Goal: Transaction & Acquisition: Purchase product/service

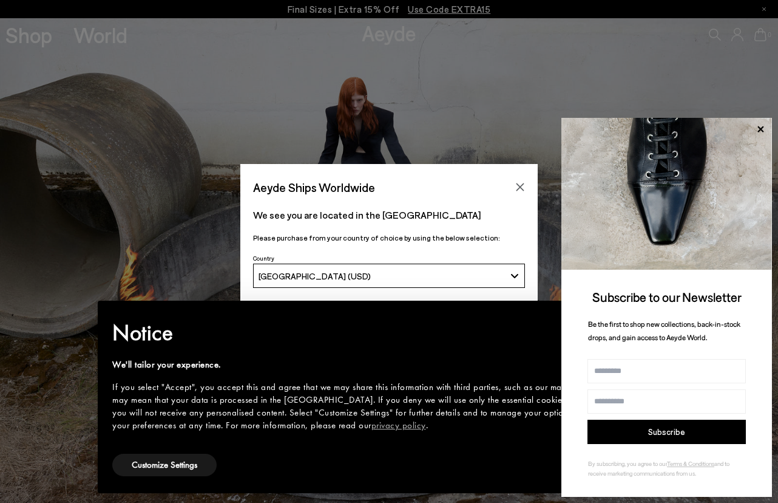
click at [675, 121] on img at bounding box center [666, 194] width 211 height 152
click at [675, 124] on icon at bounding box center [761, 129] width 16 height 16
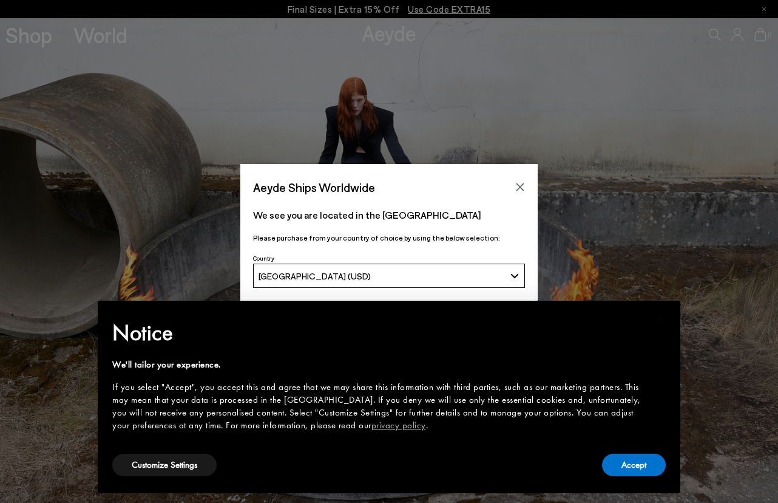
click at [472, 280] on div "[GEOGRAPHIC_DATA] (USD)" at bounding box center [382, 276] width 247 height 10
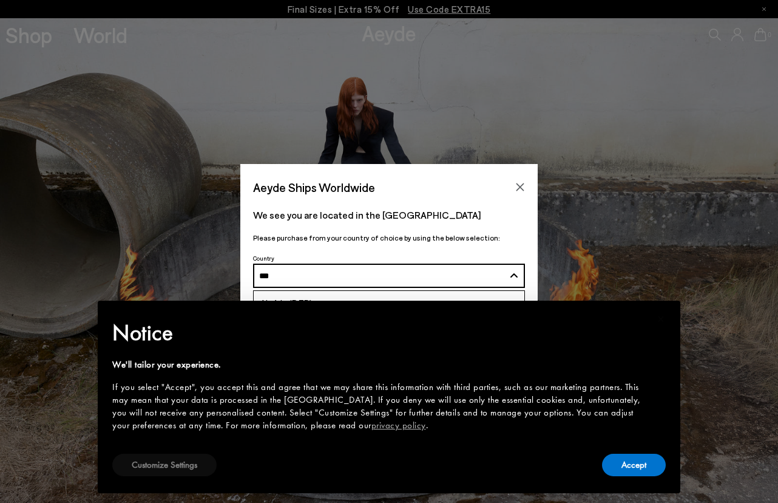
type input "***"
click at [177, 455] on button "Customize Settings" at bounding box center [164, 464] width 104 height 22
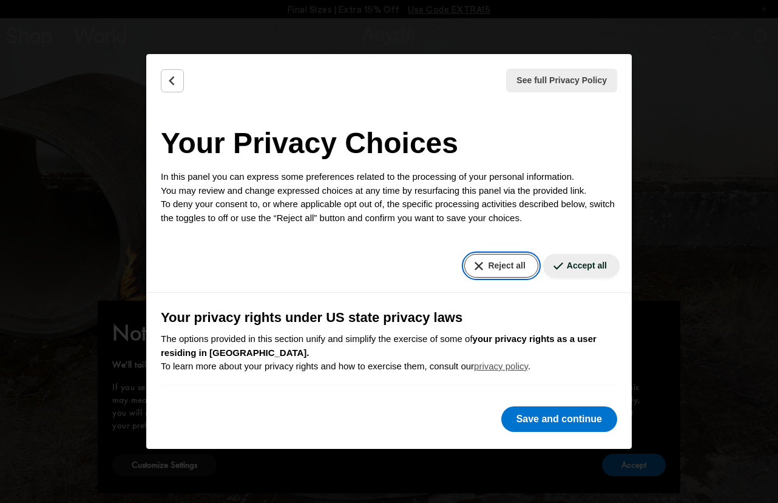
click at [506, 261] on button "Reject all" at bounding box center [500, 266] width 73 height 24
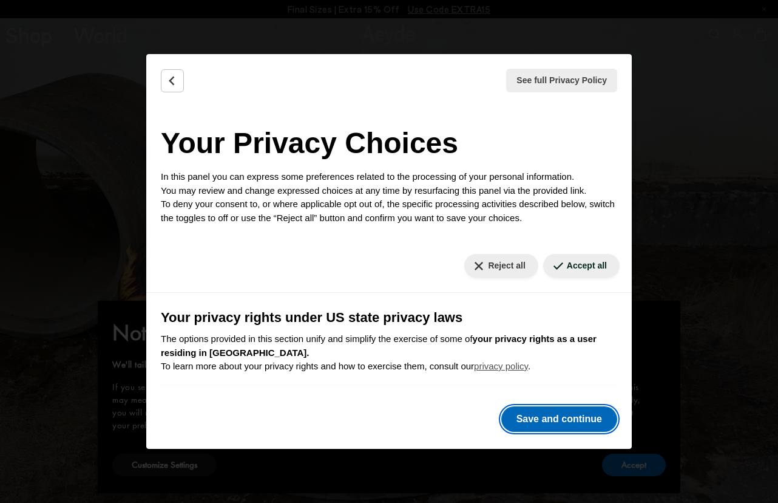
click at [589, 416] on button "Save and continue" at bounding box center [559, 418] width 116 height 25
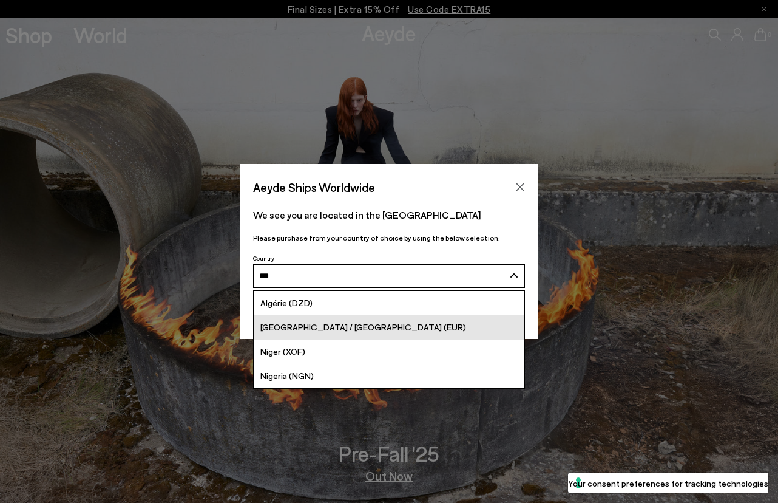
click at [392, 323] on link "[GEOGRAPHIC_DATA] / [GEOGRAPHIC_DATA] (EUR)" at bounding box center [389, 327] width 271 height 24
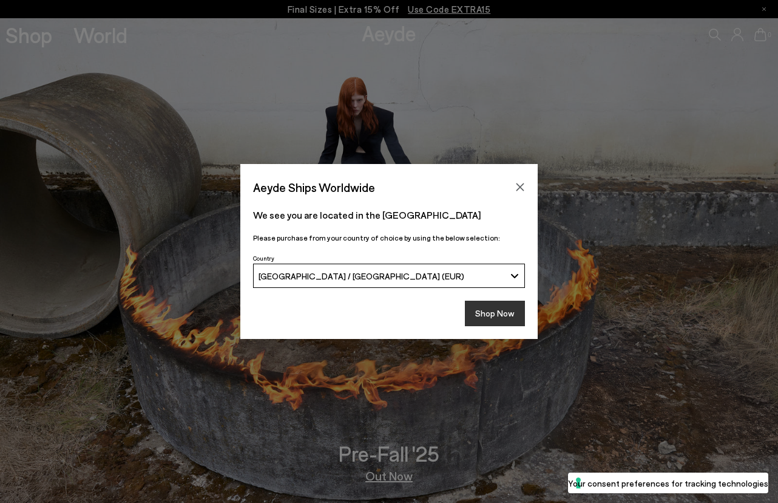
click at [493, 315] on button "Shop Now" at bounding box center [495, 312] width 60 height 25
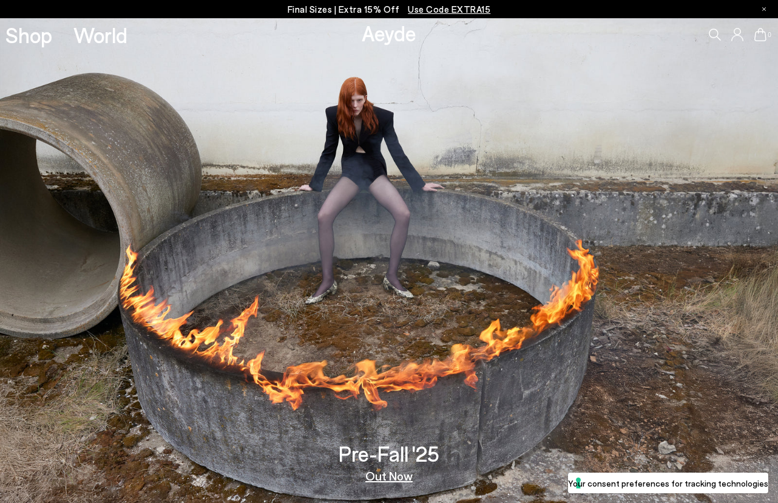
click at [368, 8] on p "Final Sizes | Extra 15% Off Use Code EXTRA15" at bounding box center [389, 9] width 203 height 15
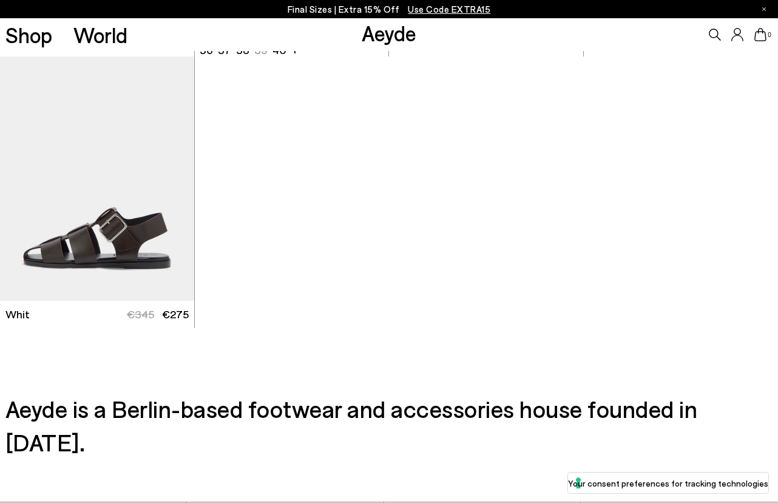
scroll to position [6518, 0]
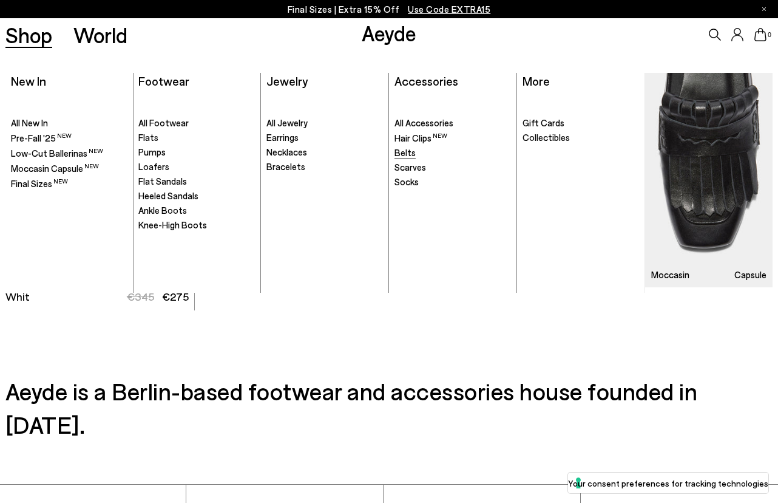
click at [408, 155] on span "Belts" at bounding box center [404, 152] width 21 height 11
click at [180, 120] on span "All Footwear" at bounding box center [163, 122] width 50 height 11
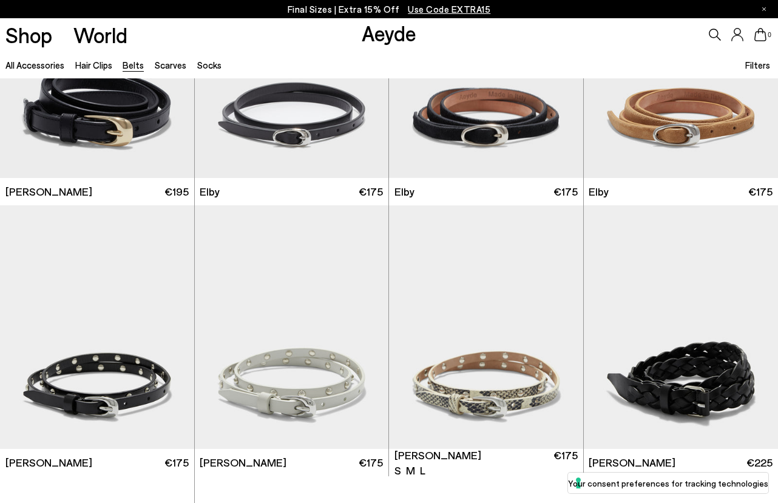
scroll to position [1478, 0]
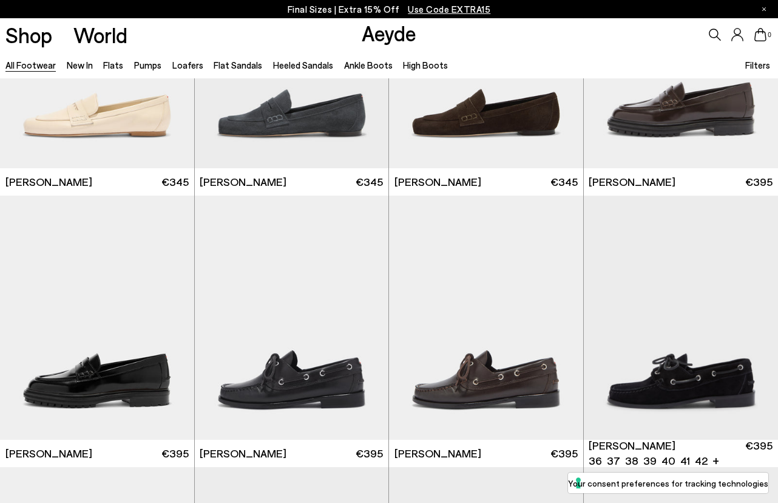
scroll to position [696, 0]
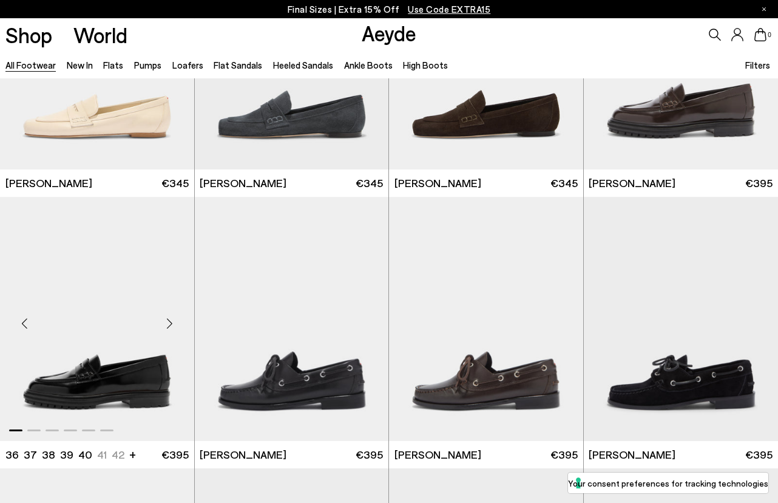
click at [155, 390] on img "1 / 6" at bounding box center [97, 319] width 194 height 244
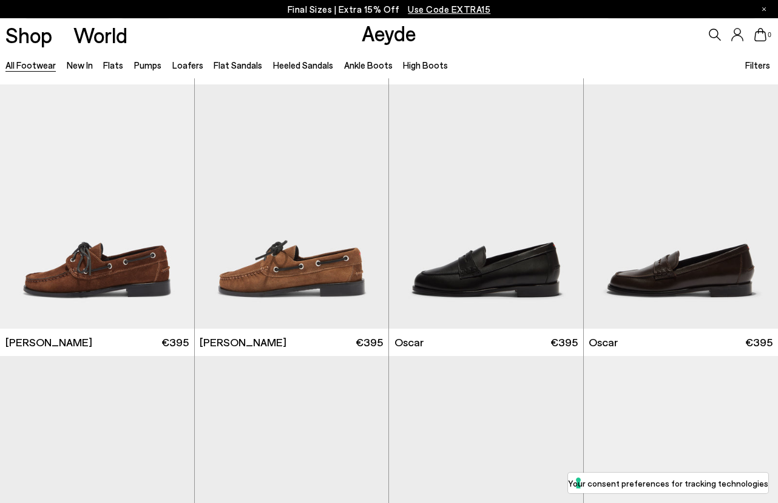
scroll to position [1102, 0]
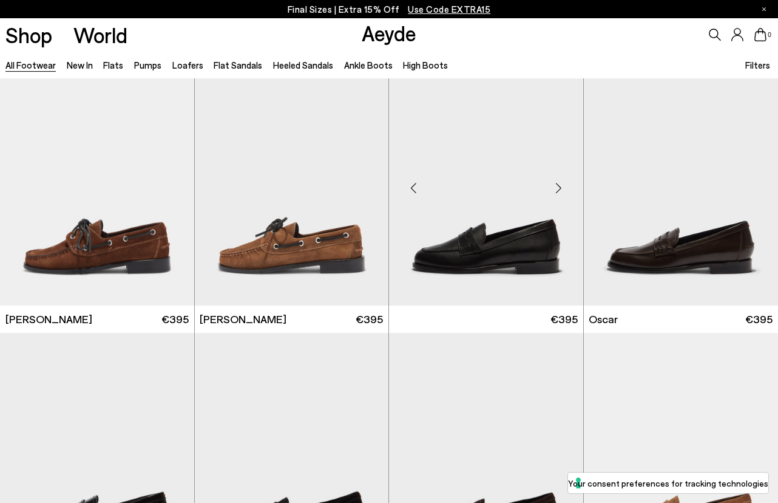
click at [431, 356] on img "1 / 6" at bounding box center [486, 455] width 194 height 244
click at [485, 259] on img "1 / 6" at bounding box center [486, 183] width 194 height 244
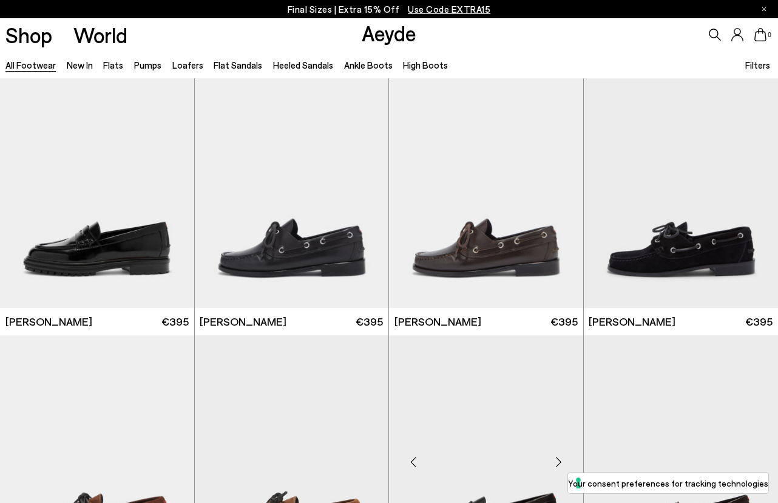
scroll to position [825, 0]
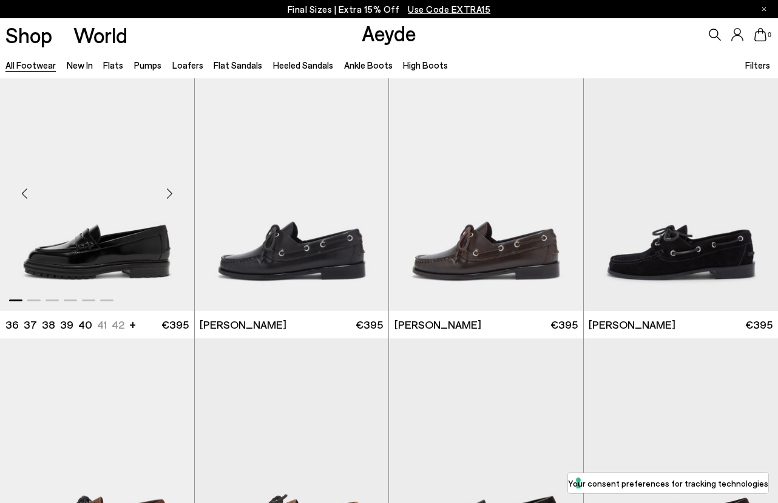
click at [146, 239] on img "1 / 6" at bounding box center [97, 189] width 194 height 244
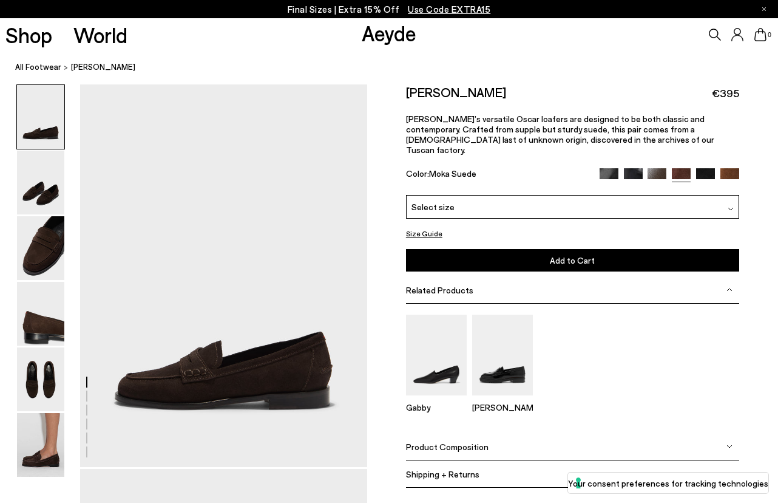
click at [640, 168] on img at bounding box center [633, 177] width 19 height 19
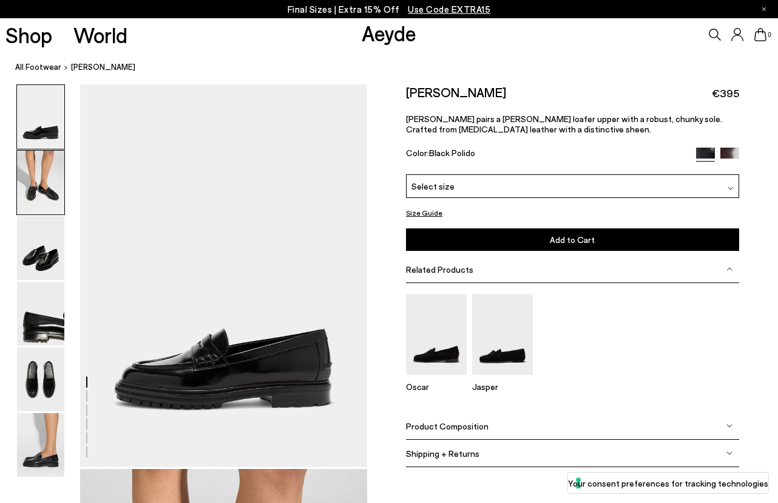
click at [49, 177] on img at bounding box center [40, 183] width 47 height 64
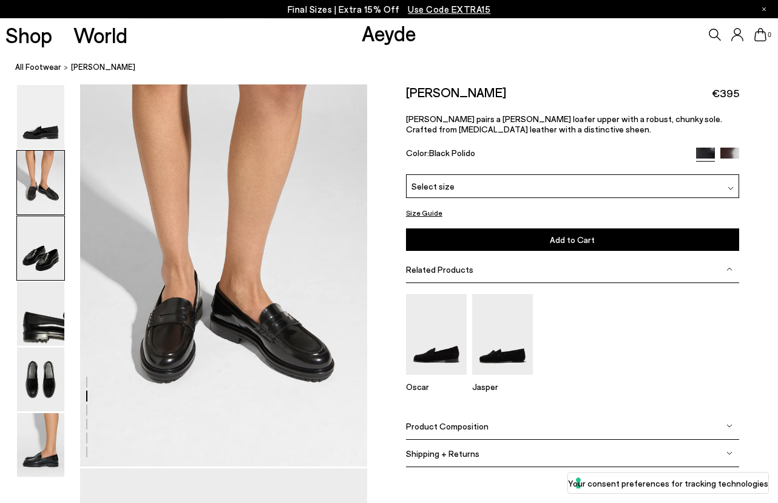
click at [44, 225] on img at bounding box center [40, 248] width 47 height 64
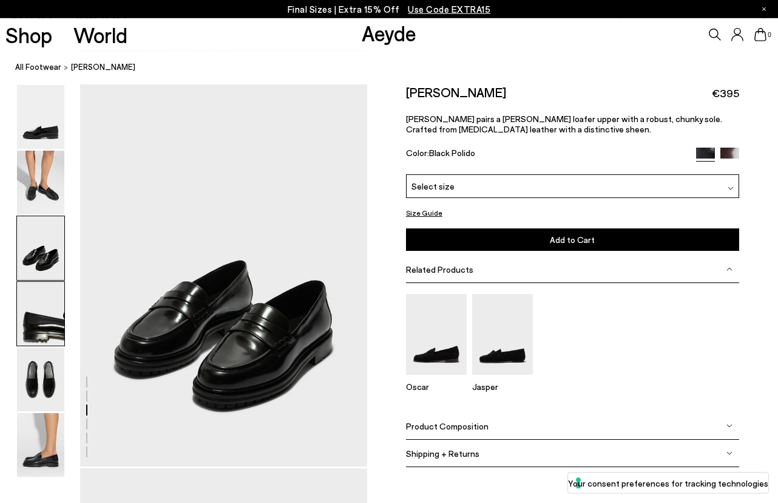
click at [44, 314] on img at bounding box center [40, 314] width 47 height 64
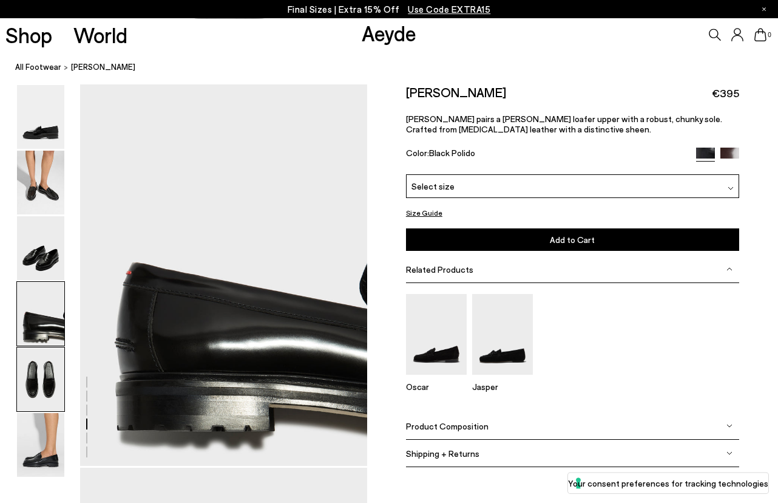
click at [44, 369] on img at bounding box center [40, 379] width 47 height 64
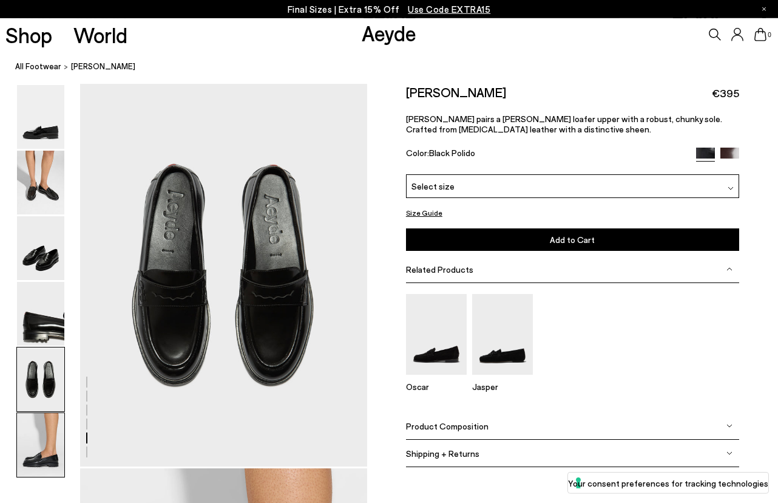
click at [43, 432] on img at bounding box center [40, 445] width 47 height 64
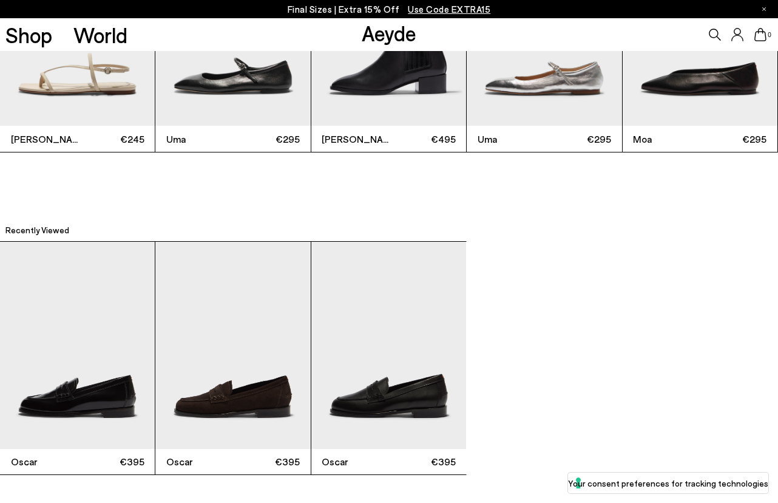
scroll to position [2758, 0]
